Goal: Information Seeking & Learning: Check status

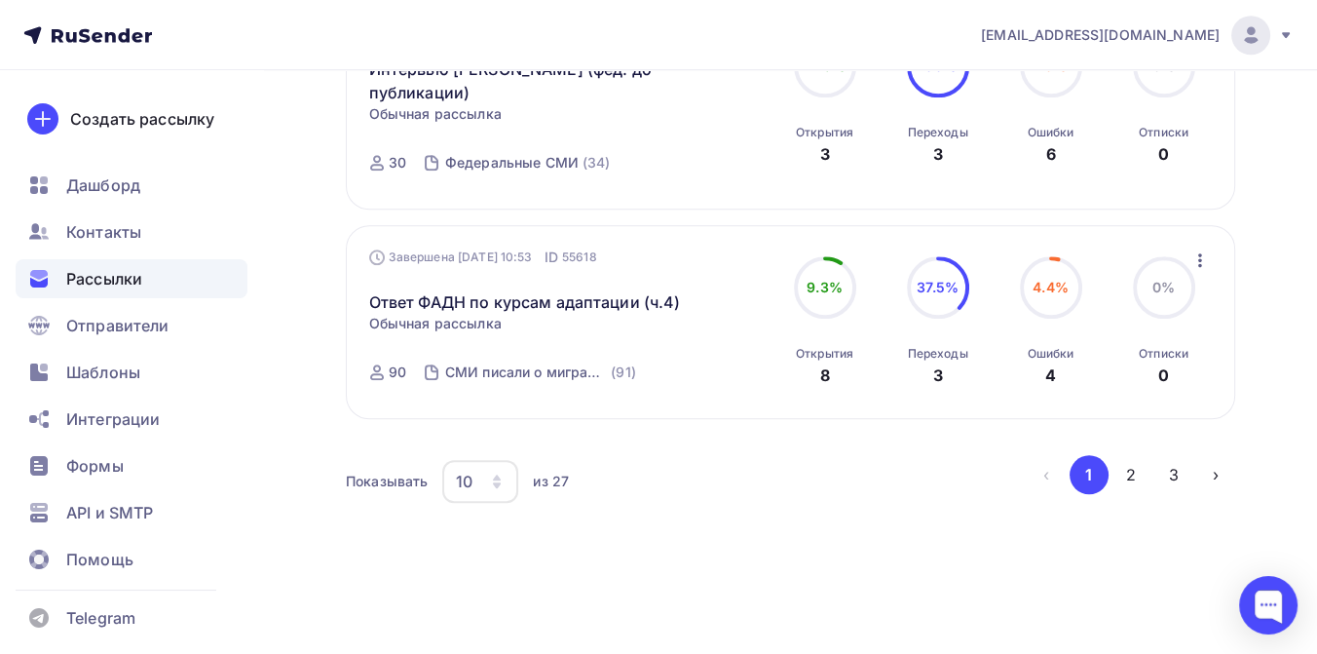
scroll to position [2223, 0]
click at [1121, 472] on button "2" at bounding box center [1130, 474] width 39 height 39
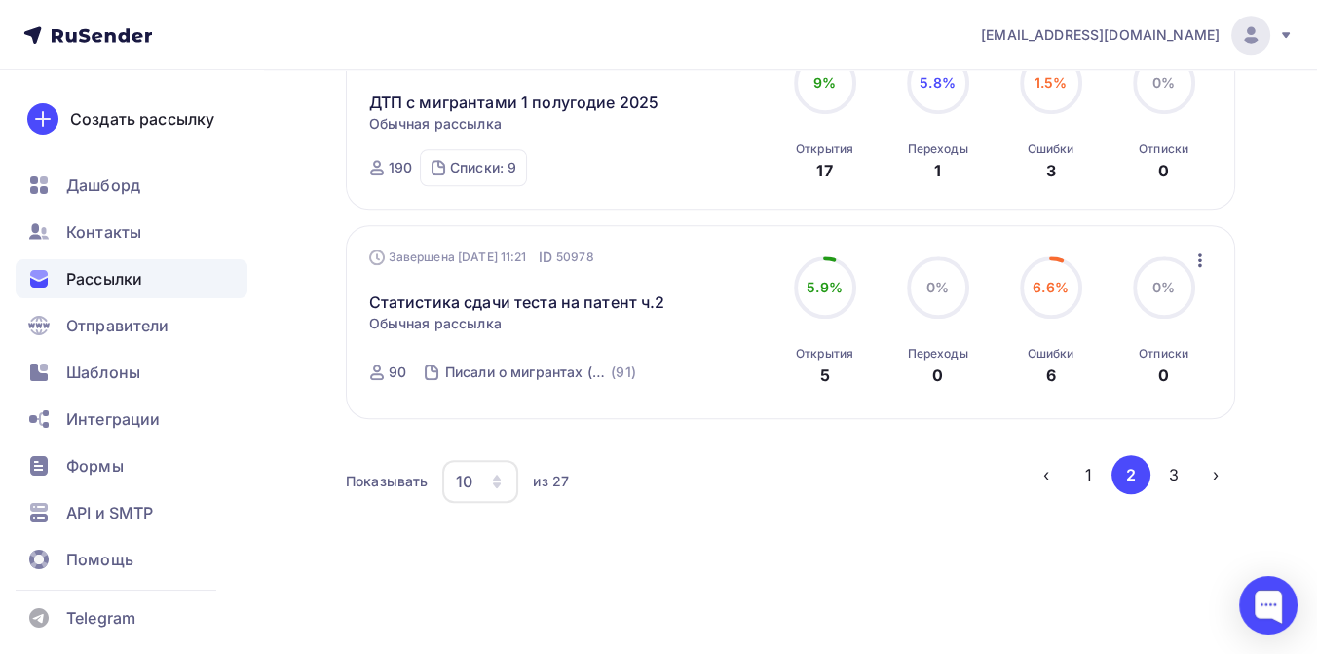
scroll to position [2040, 0]
click at [1177, 472] on button "3" at bounding box center [1173, 474] width 39 height 39
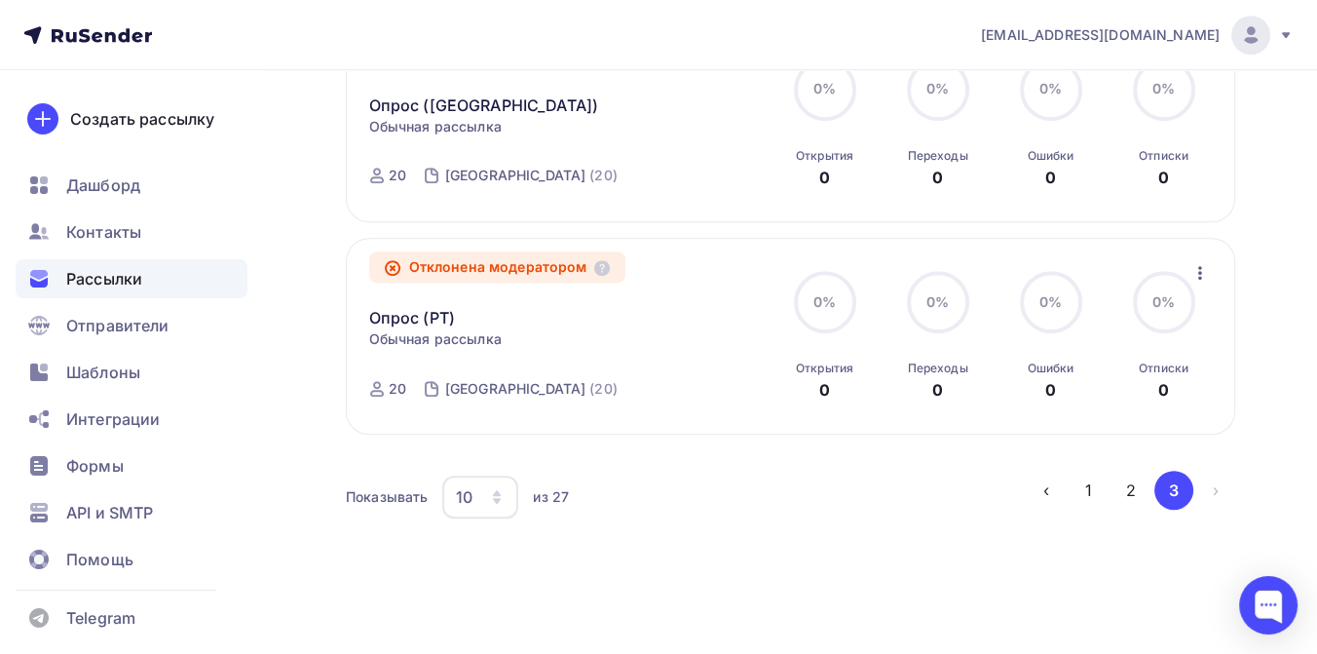
scroll to position [1480, 0]
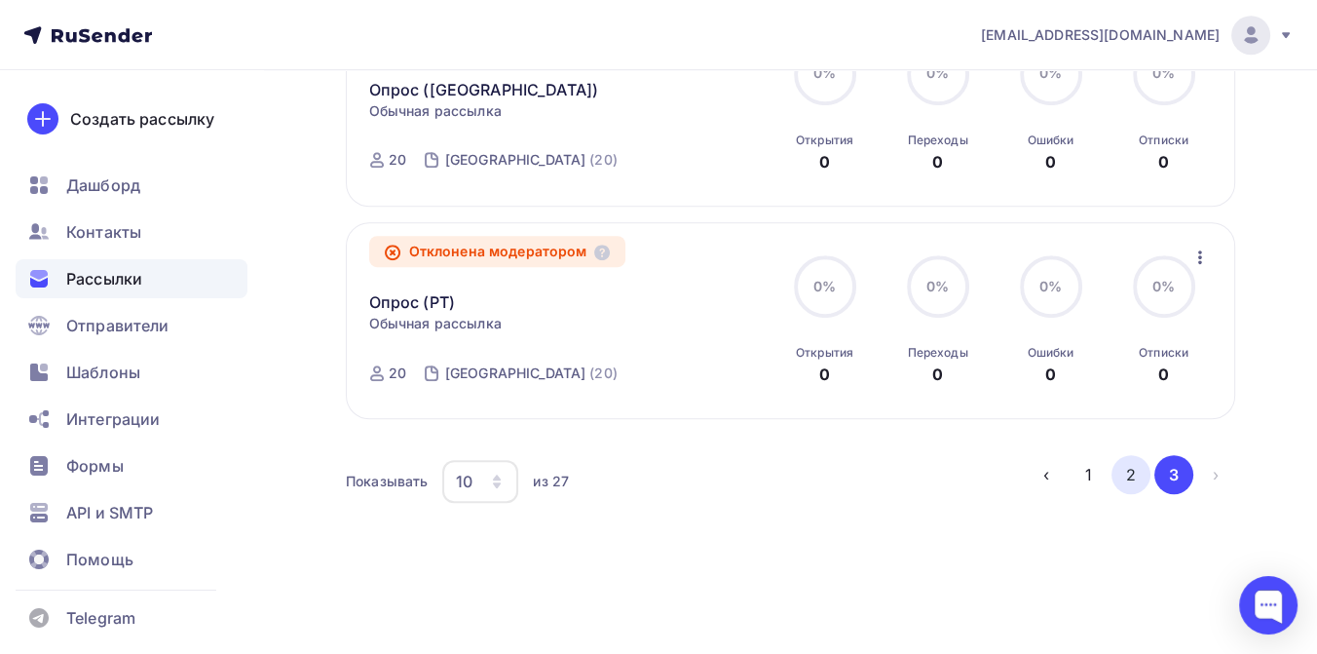
click at [1135, 485] on button "2" at bounding box center [1130, 474] width 39 height 39
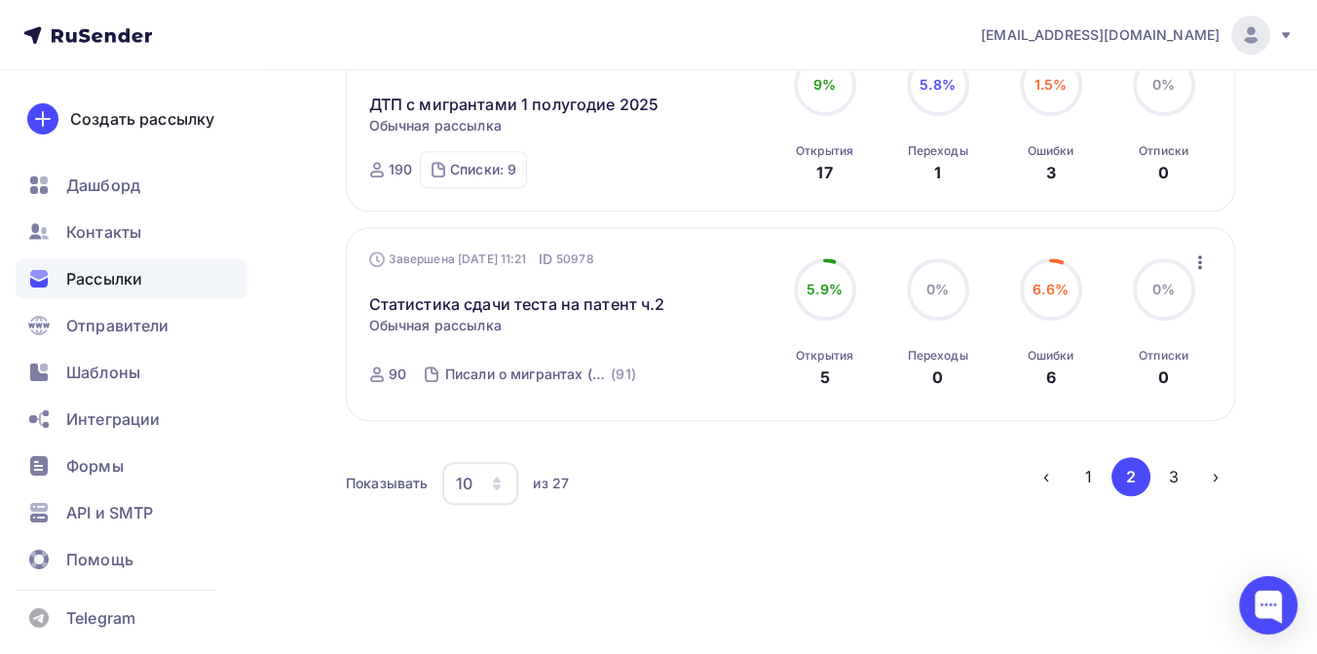
scroll to position [2040, 0]
click at [1171, 478] on button "3" at bounding box center [1173, 474] width 39 height 39
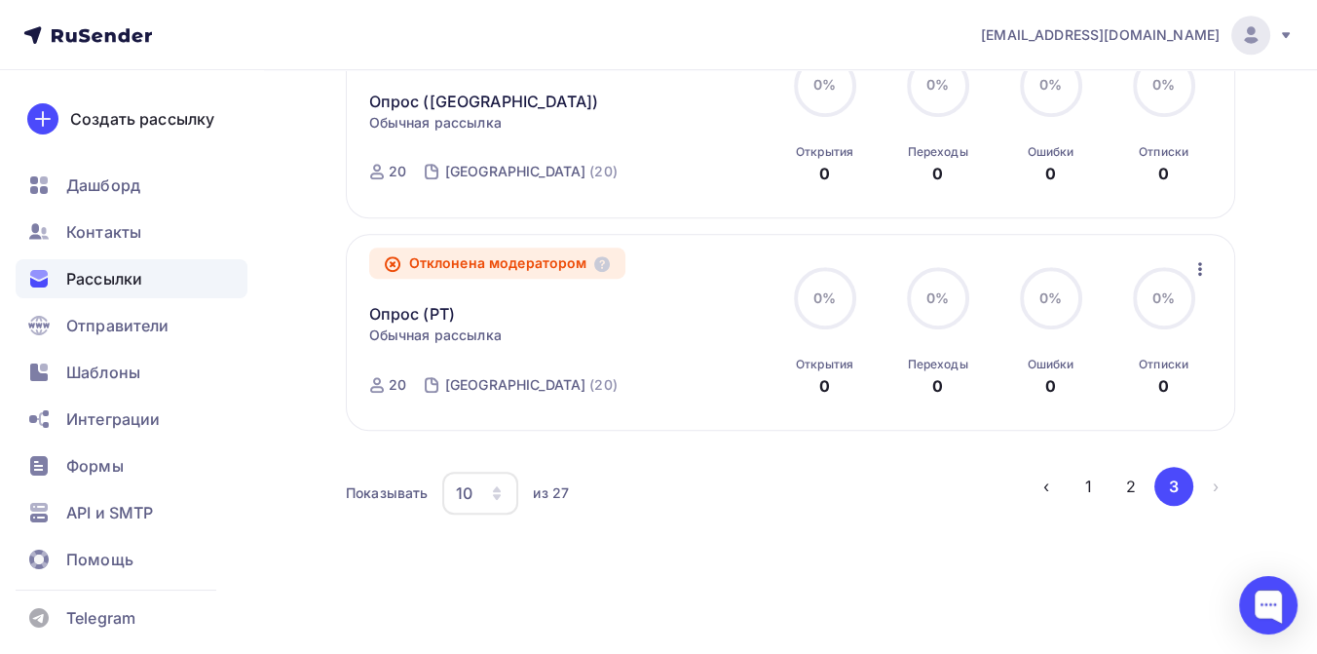
scroll to position [1355, 0]
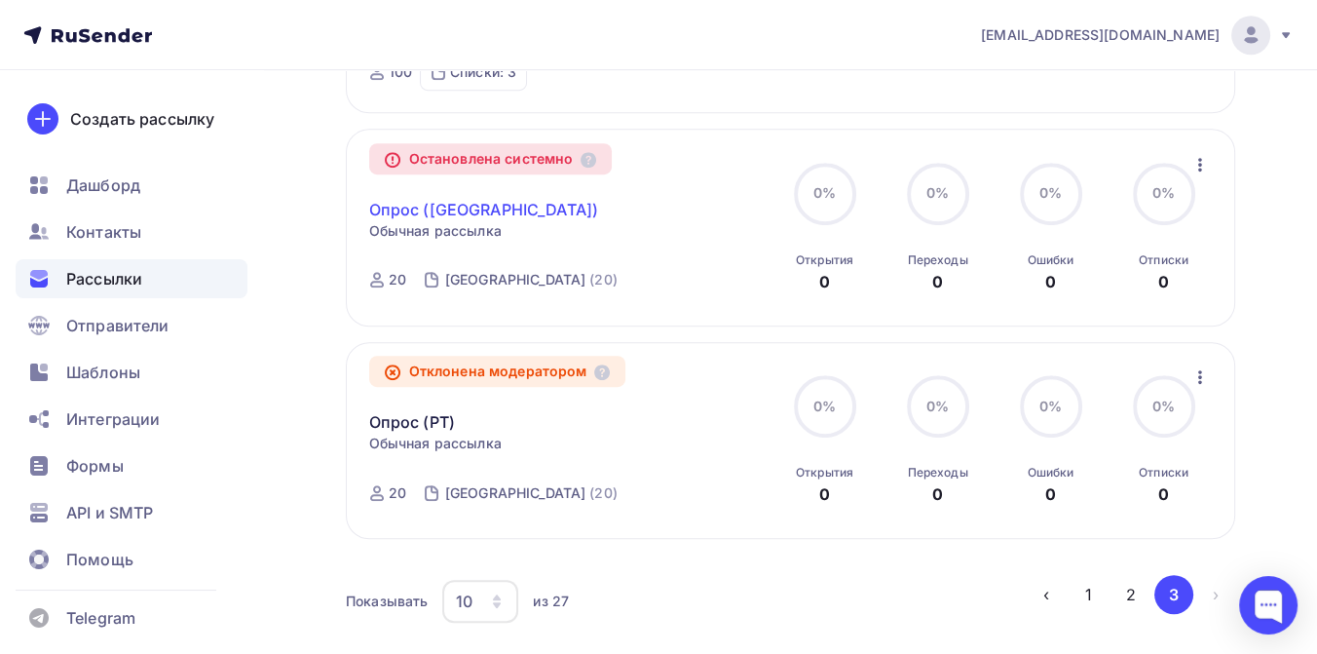
click at [469, 215] on link "Опрос (Татарстан)" at bounding box center [484, 209] width 230 height 23
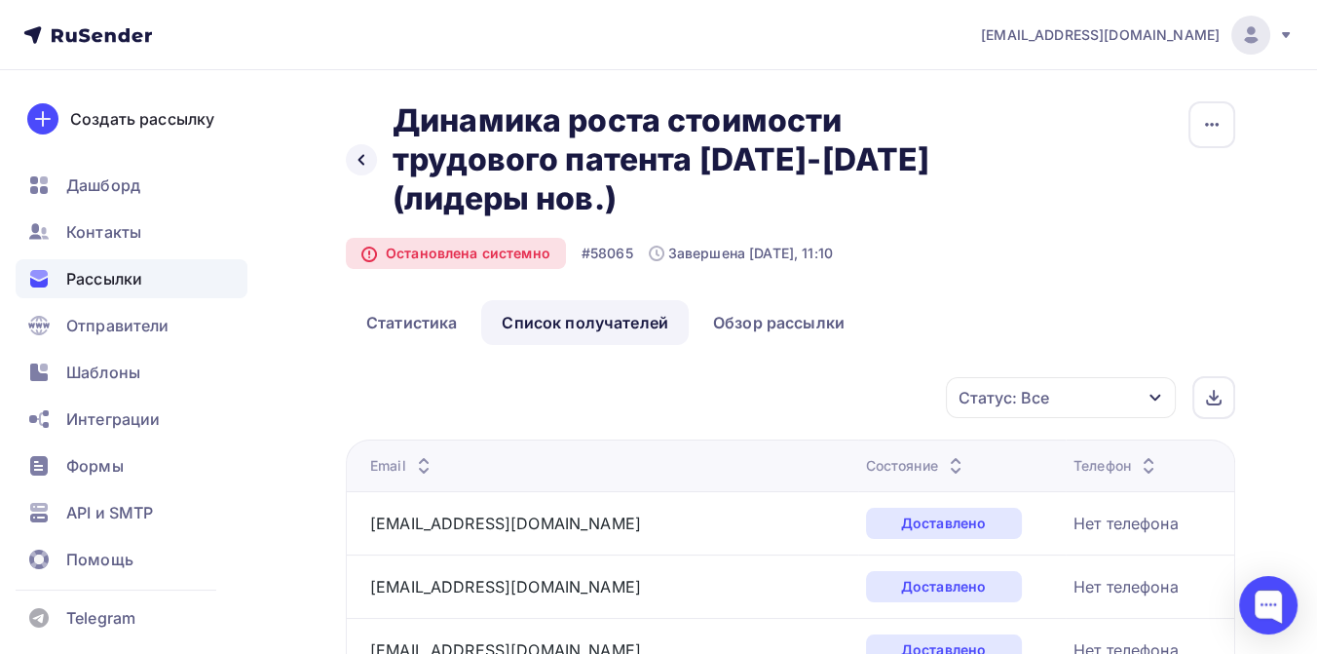
click at [135, 278] on span "Рассылки" at bounding box center [104, 278] width 76 height 23
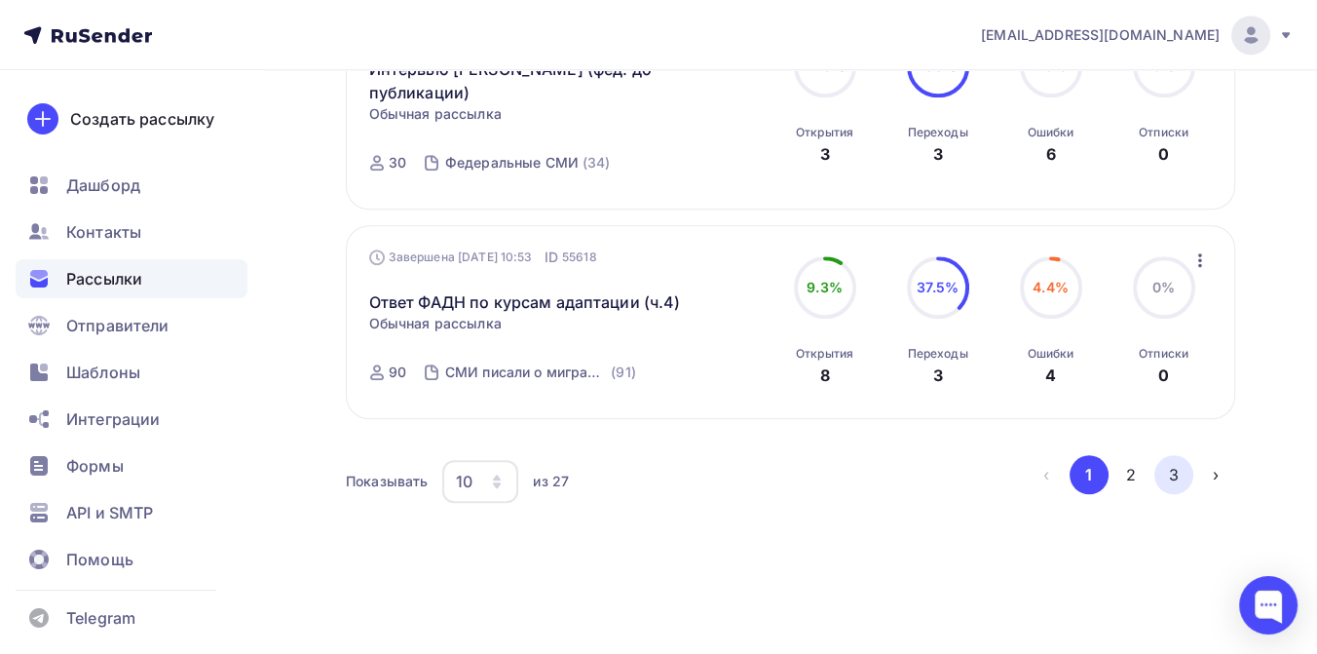
click at [1167, 475] on button "3" at bounding box center [1173, 474] width 39 height 39
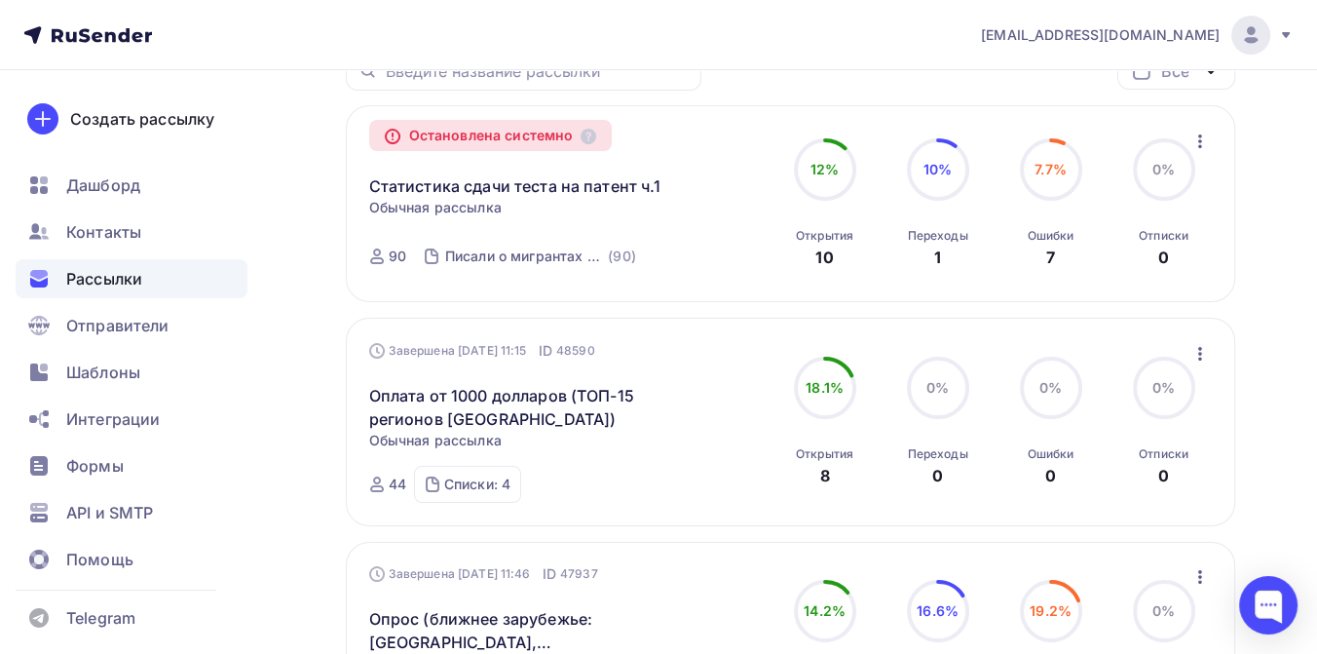
scroll to position [164, 0]
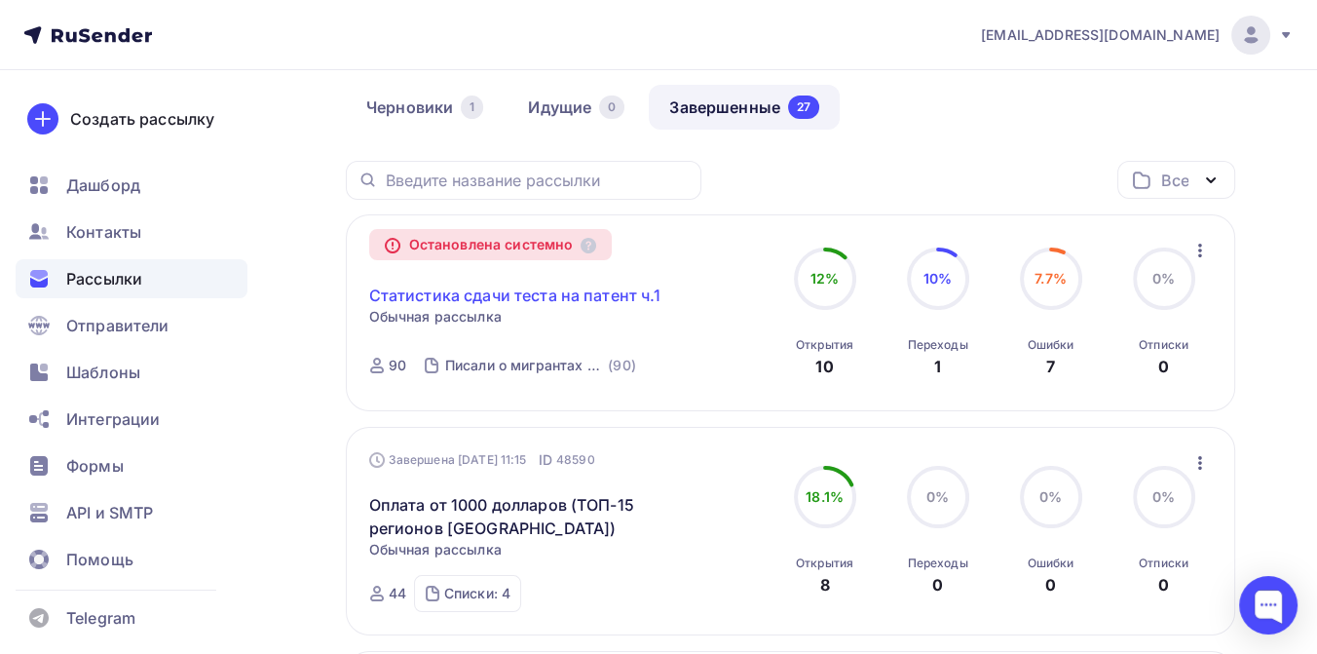
click at [498, 297] on link "Статистика сдачи теста на патент ч.1" at bounding box center [515, 294] width 292 height 23
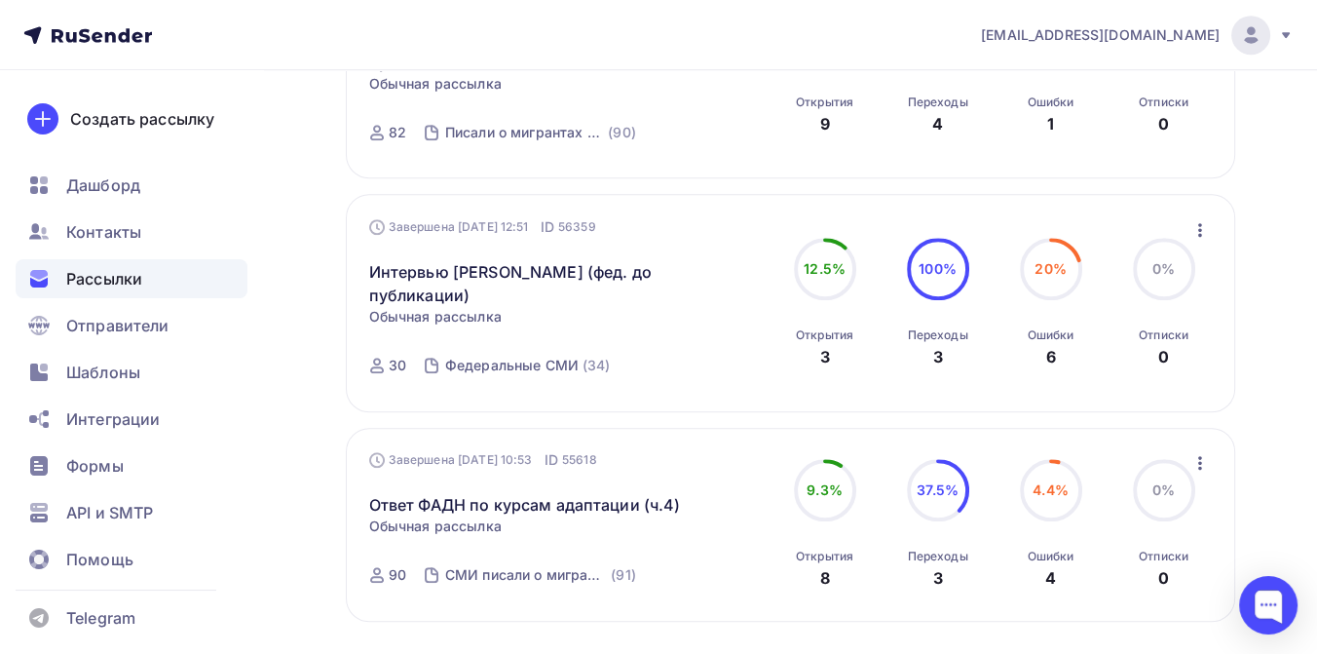
scroll to position [2112, 0]
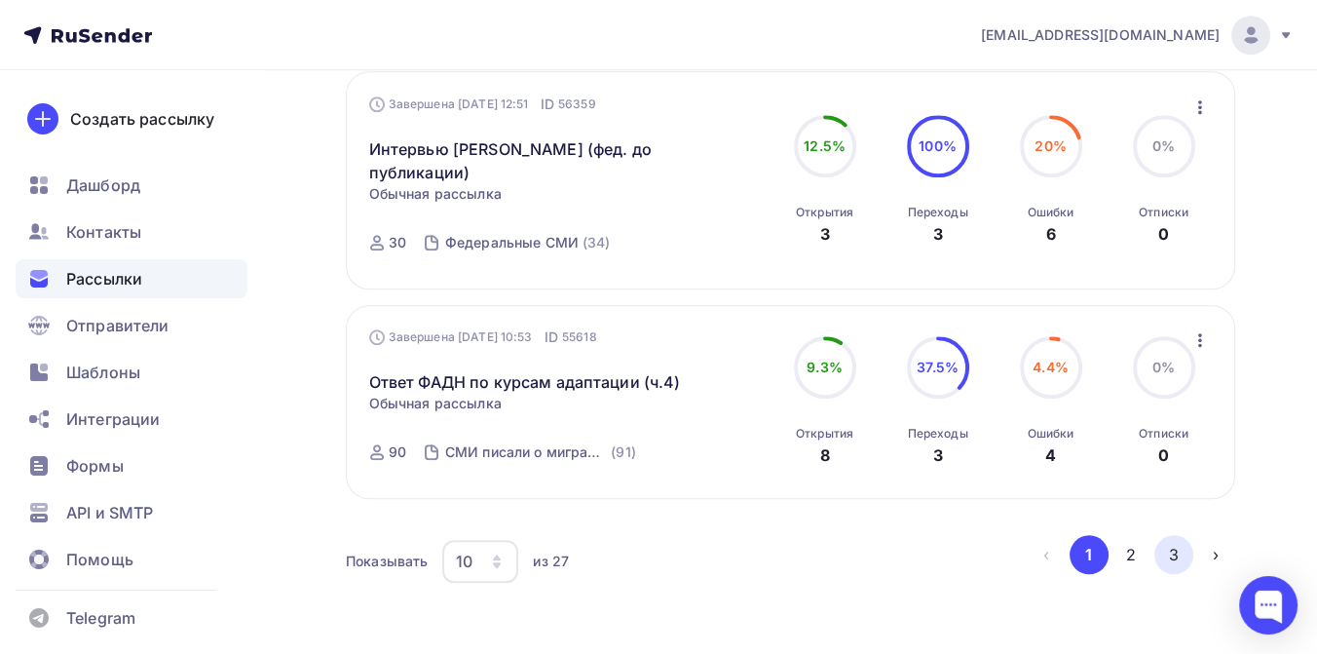
click at [1179, 574] on button "3" at bounding box center [1173, 554] width 39 height 39
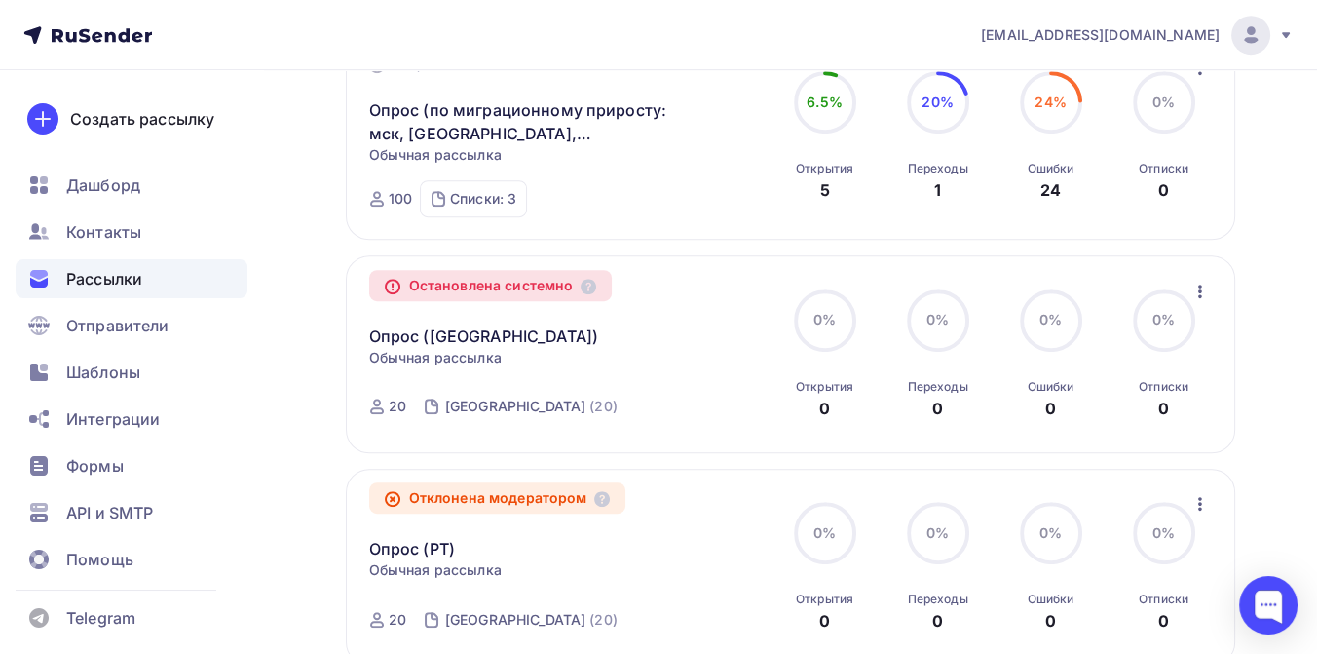
scroll to position [1247, 0]
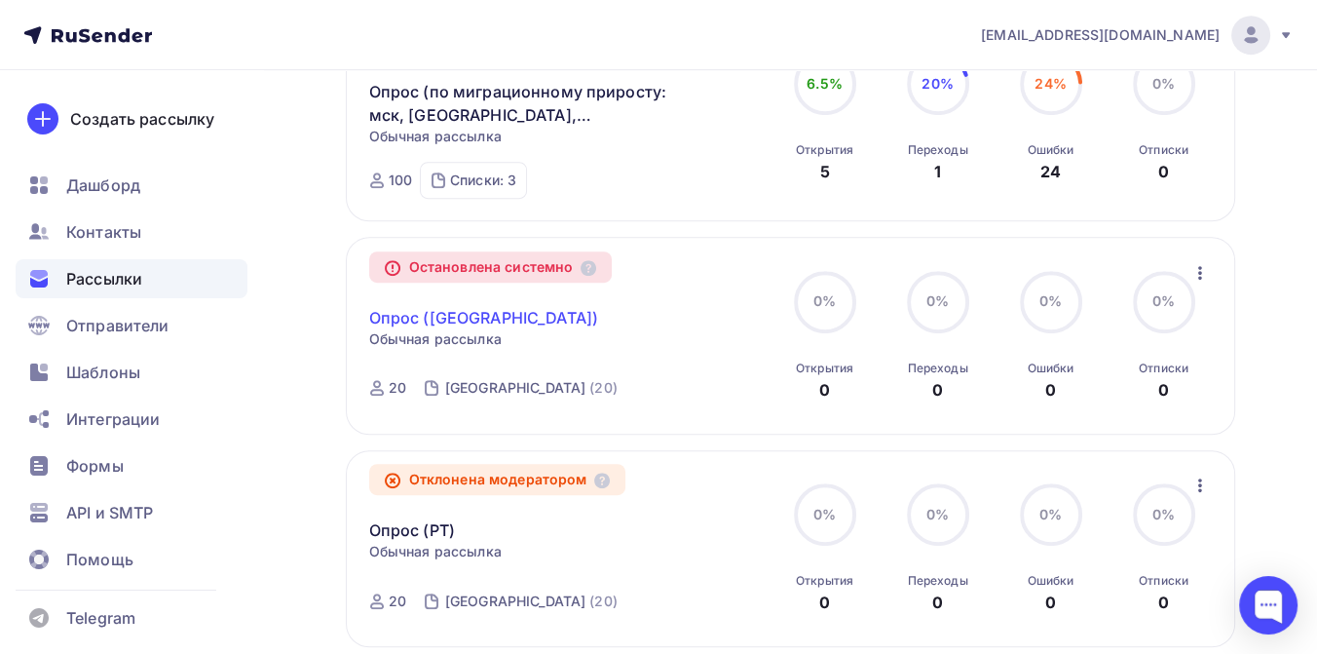
click at [453, 319] on link "Опрос (Татарстан)" at bounding box center [484, 317] width 230 height 23
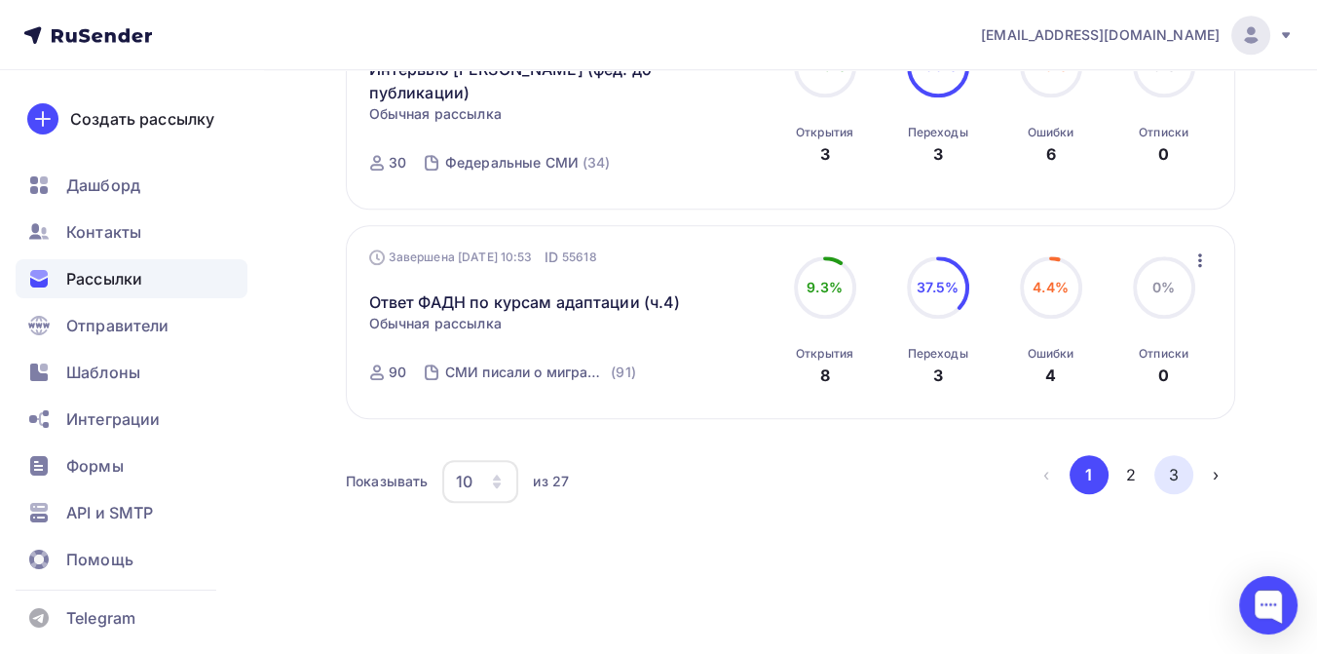
click at [1172, 466] on button "3" at bounding box center [1173, 474] width 39 height 39
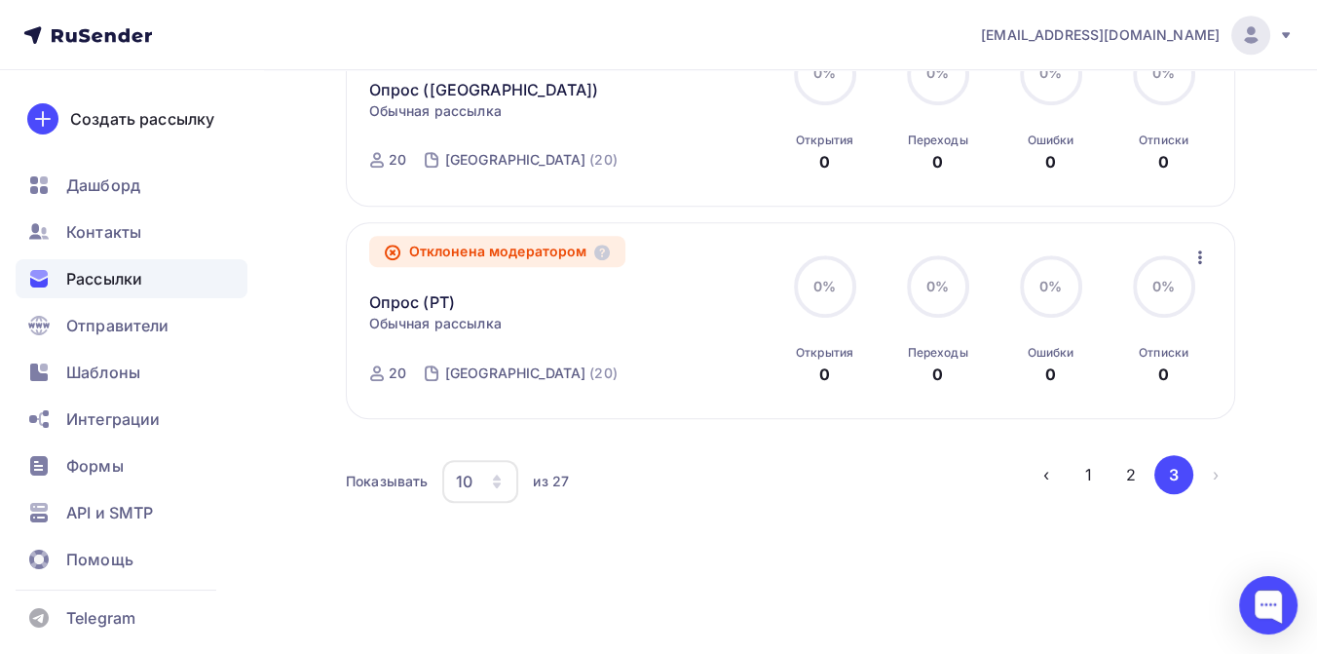
scroll to position [1480, 0]
